Goal: Task Accomplishment & Management: Manage account settings

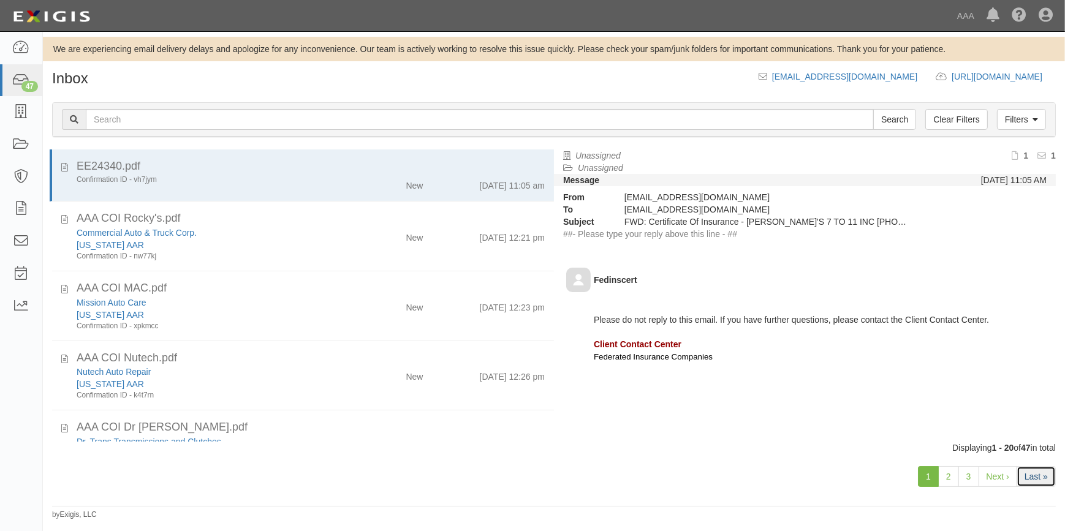
click at [1036, 472] on link "Last »" at bounding box center [1035, 476] width 39 height 21
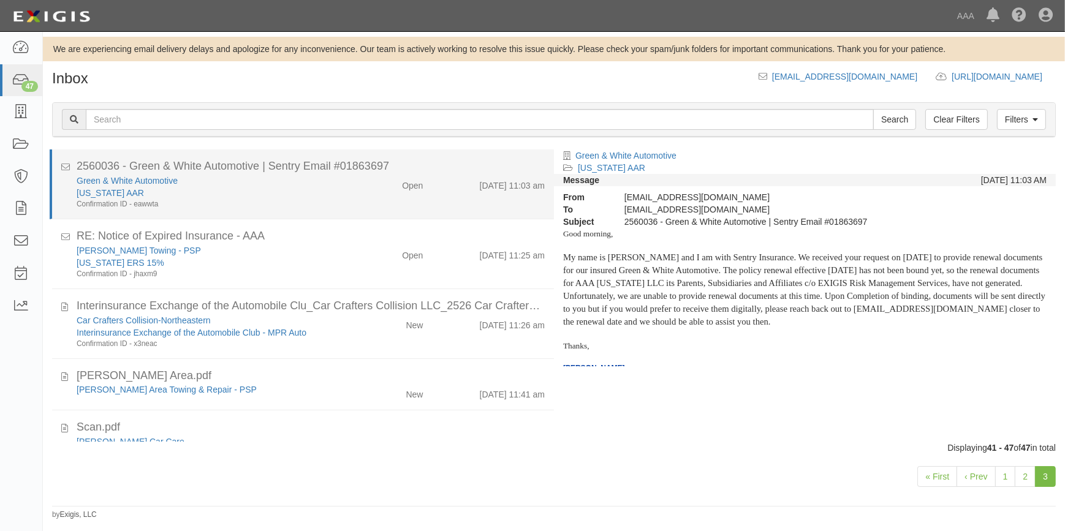
click at [246, 194] on div "Texas AAR" at bounding box center [209, 193] width 265 height 12
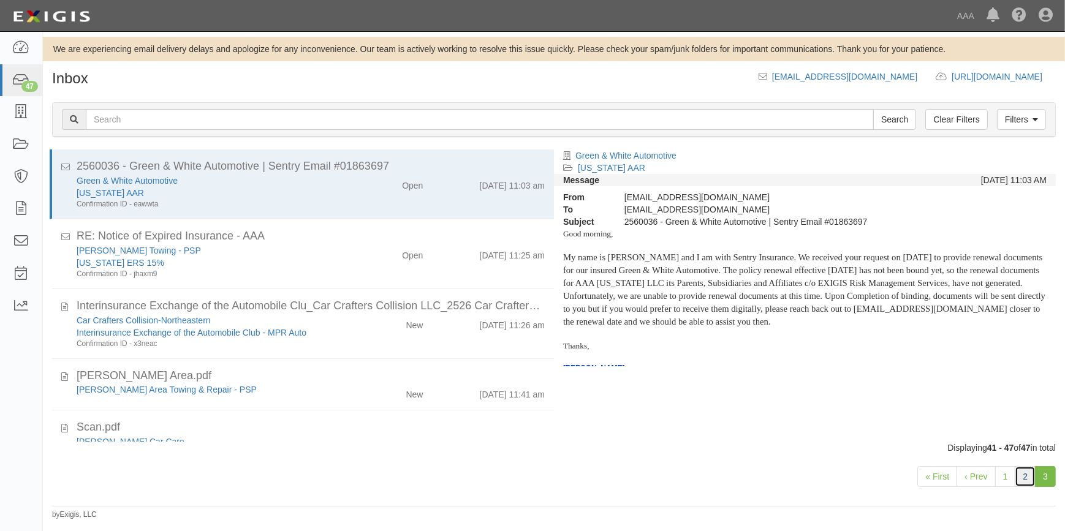
click at [1030, 470] on link "2" at bounding box center [1024, 476] width 21 height 21
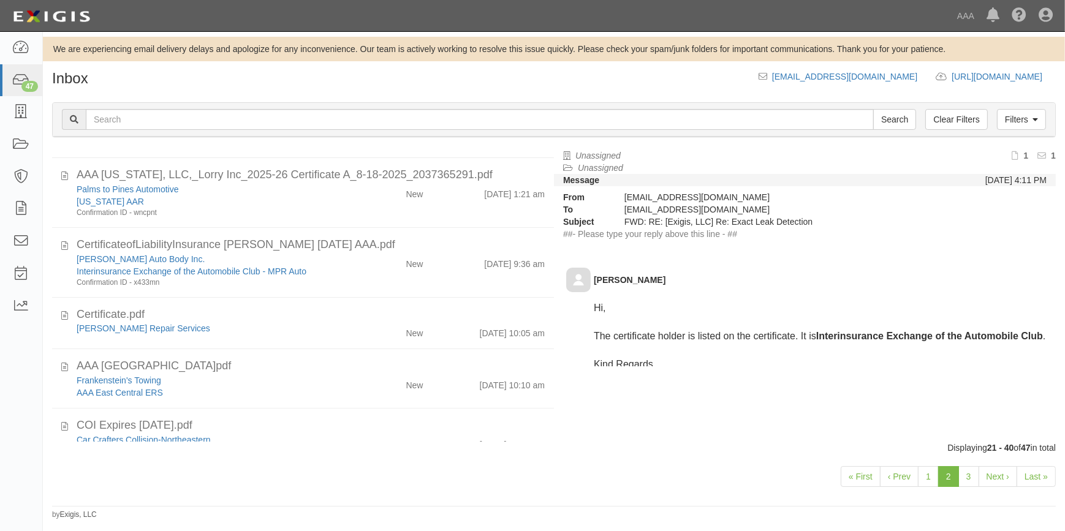
scroll to position [695, 0]
click at [25, 85] on div "47" at bounding box center [29, 86] width 17 height 11
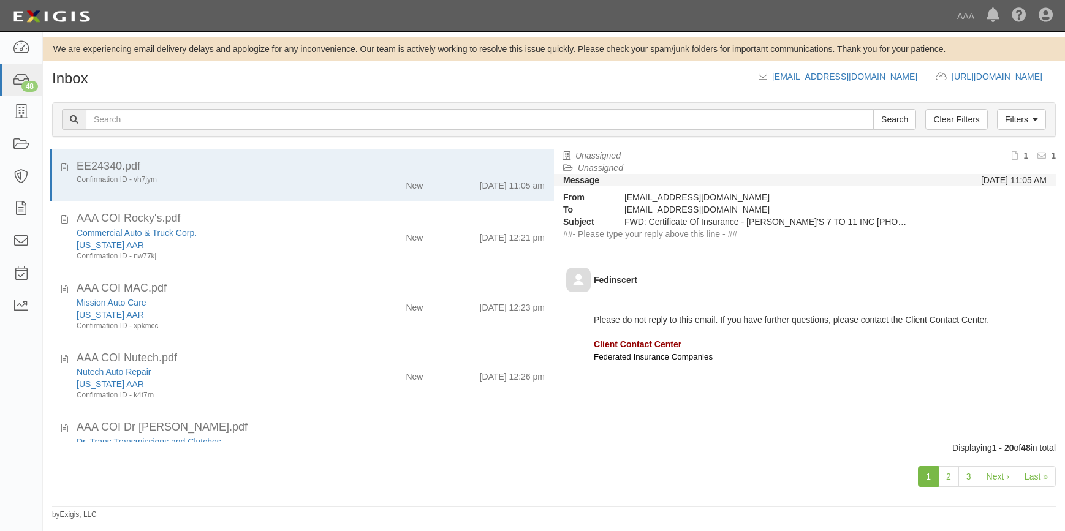
click at [1041, 474] on link "Last »" at bounding box center [1035, 476] width 39 height 21
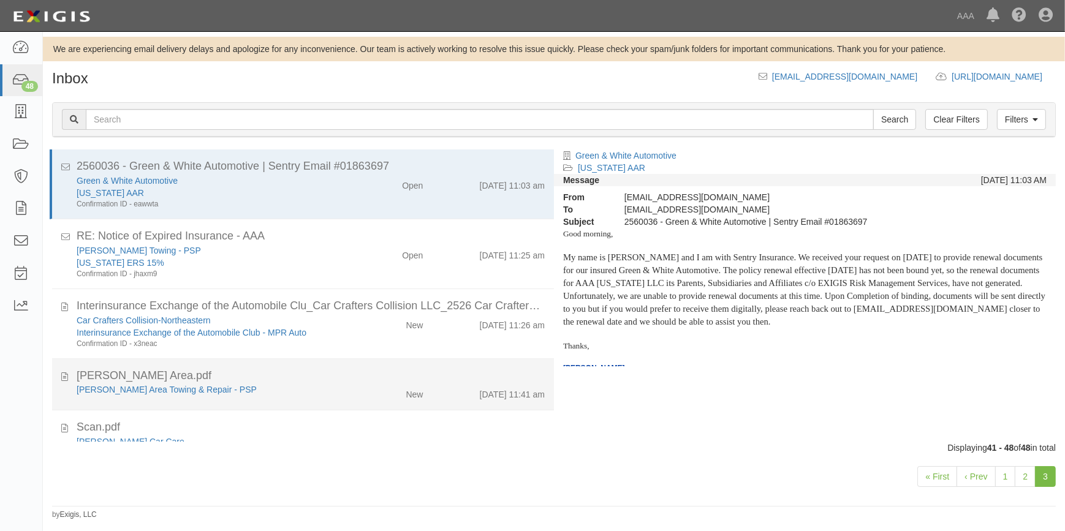
scroll to position [232, 0]
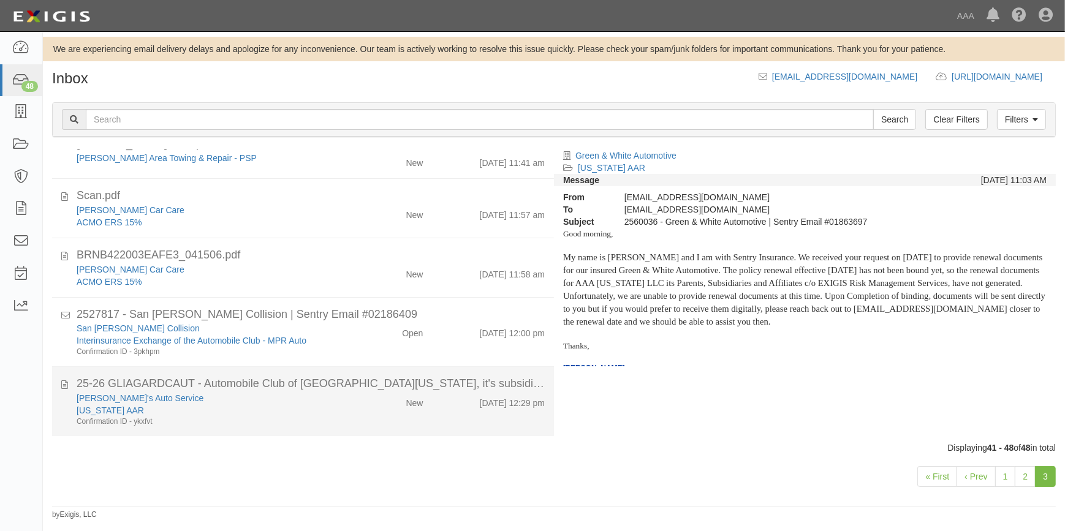
click at [221, 389] on div "25-26 GLIAGARDCAUT - Automobile Club of [GEOGRAPHIC_DATA][US_STATE], it's subsi…" at bounding box center [311, 384] width 468 height 16
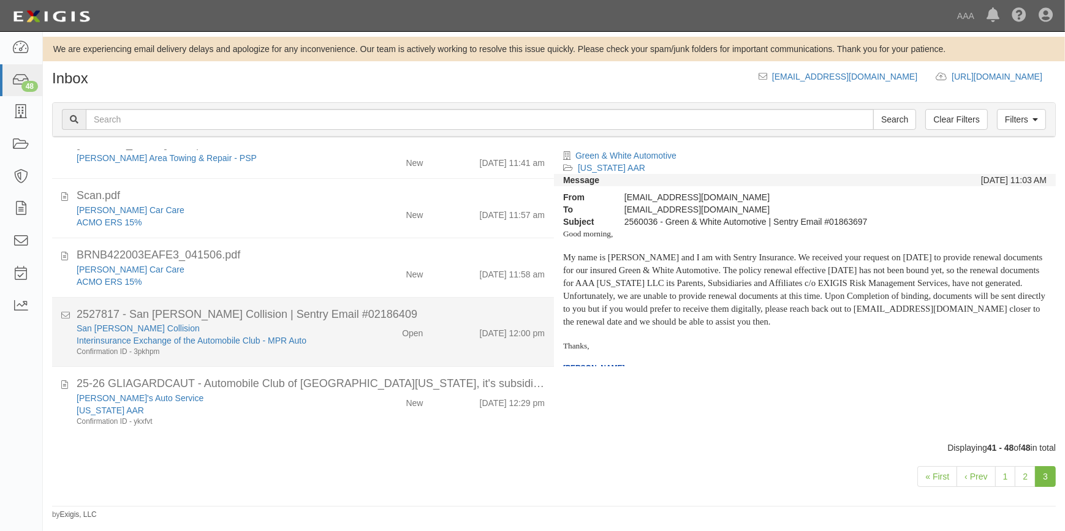
scroll to position [225, 0]
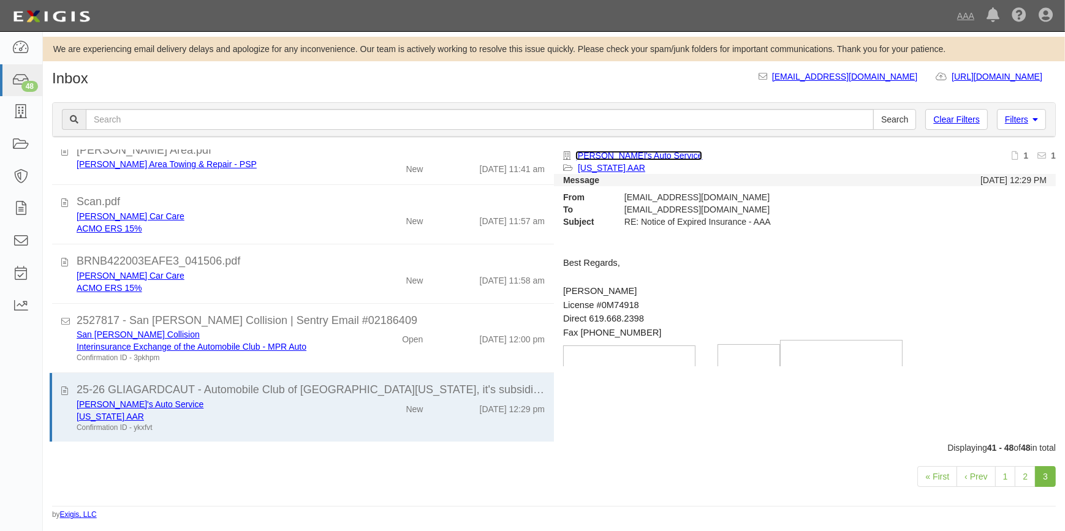
click at [612, 157] on link "Robert's Auto Service" at bounding box center [638, 156] width 127 height 10
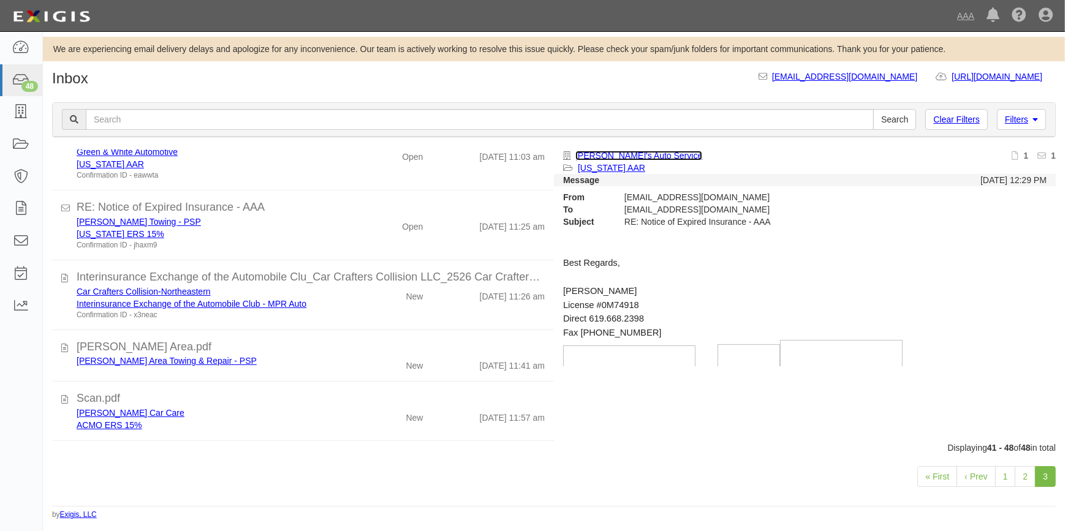
scroll to position [0, 0]
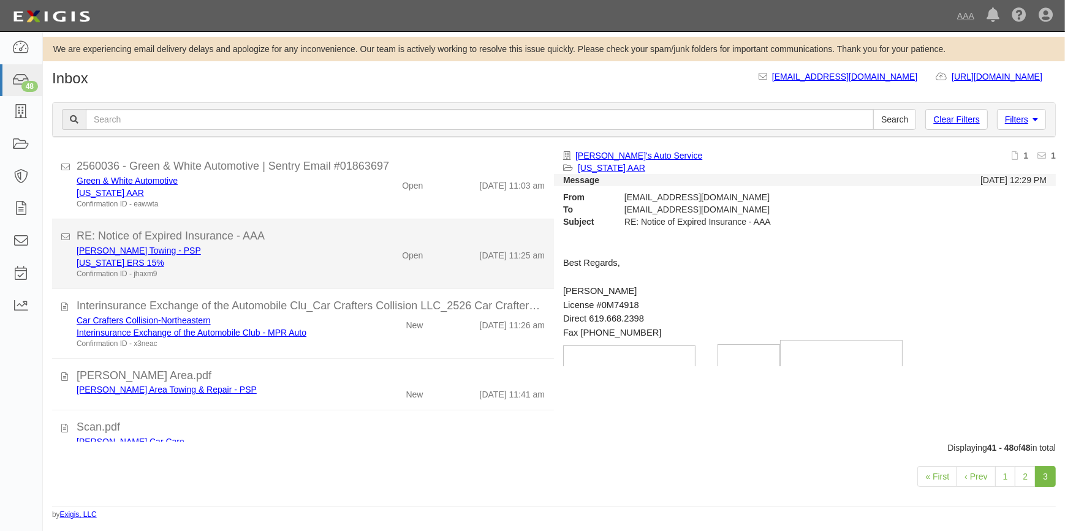
click at [226, 232] on div "RE: Notice of Expired Insurance - AAA" at bounding box center [311, 236] width 468 height 16
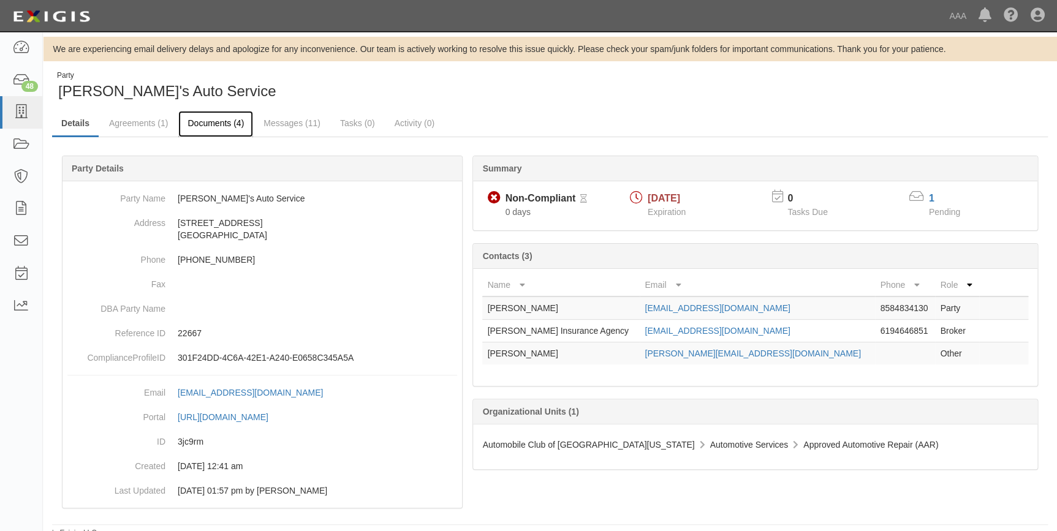
click at [224, 124] on link "Documents (4)" at bounding box center [215, 124] width 75 height 26
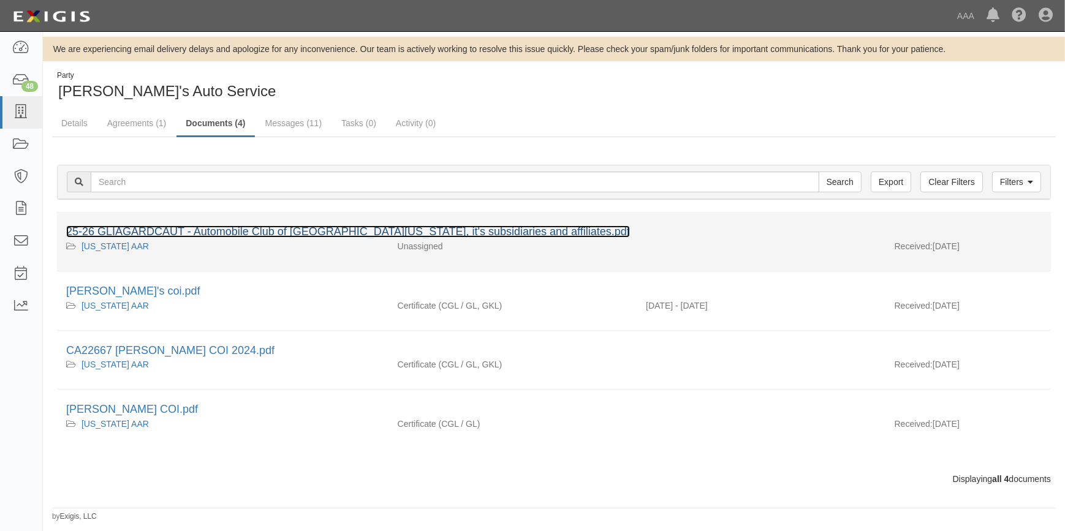
click at [358, 228] on link "25-26 GLIAGARDCAUT - Automobile Club of [GEOGRAPHIC_DATA][US_STATE], it's subsi…" at bounding box center [348, 231] width 564 height 12
